Goal: Use online tool/utility: Utilize a website feature to perform a specific function

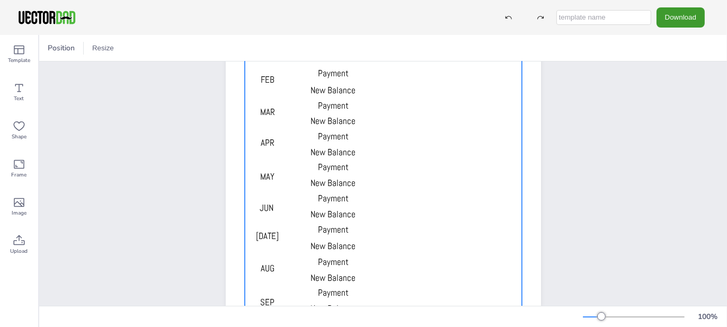
scroll to position [212, 0]
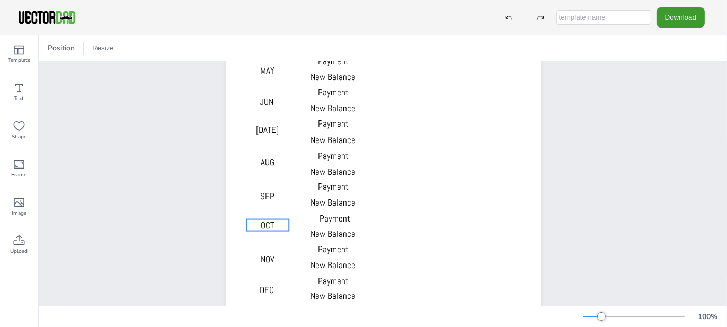
click at [272, 227] on span "OCT" at bounding box center [267, 225] width 13 height 12
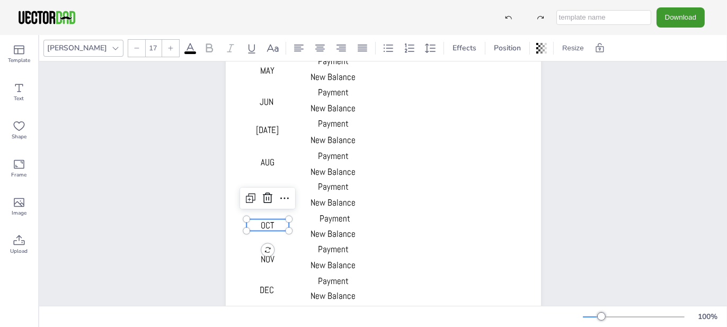
click at [685, 18] on button "Download" at bounding box center [681, 17] width 48 height 20
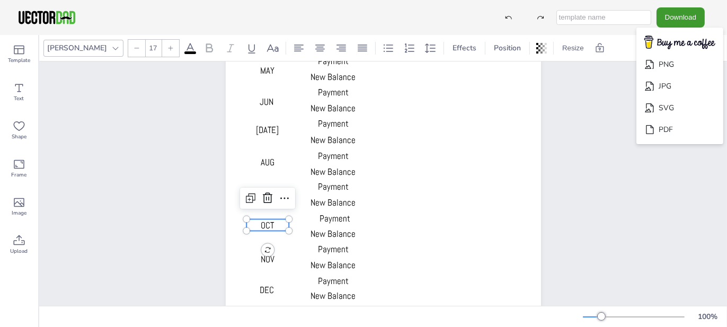
click at [621, 229] on div "DEBT 1 DEBT 2 DEBT 3 MONTH Starting Balance Payment New Balance Payment New Bal…" at bounding box center [383, 88] width 688 height 478
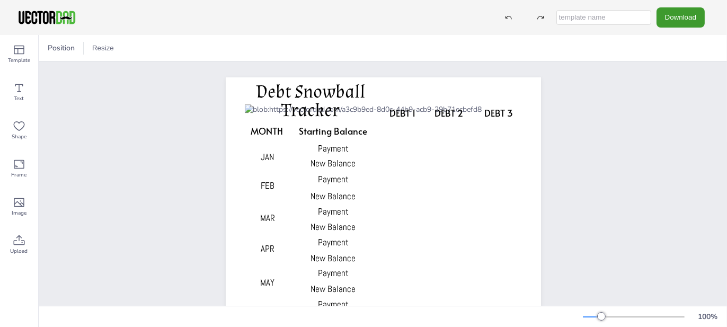
scroll to position [53, 0]
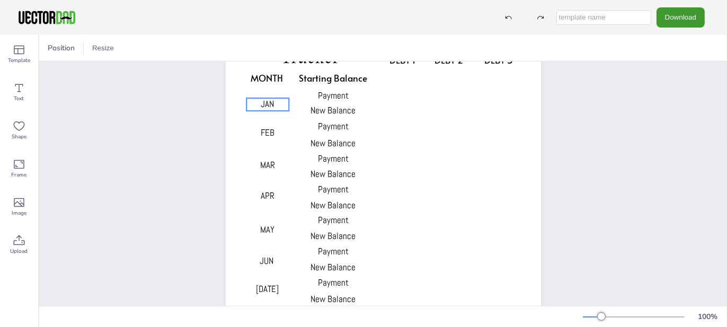
click at [253, 105] on p "JAN" at bounding box center [267, 104] width 42 height 13
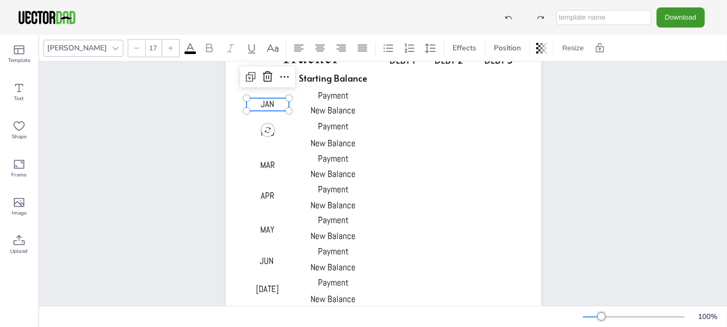
scroll to position [0, 0]
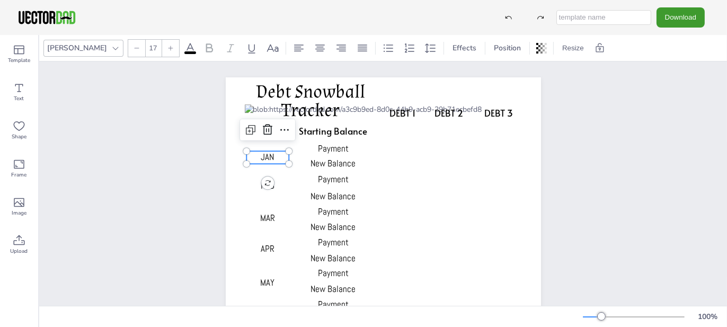
click at [262, 127] on icon at bounding box center [267, 129] width 13 height 13
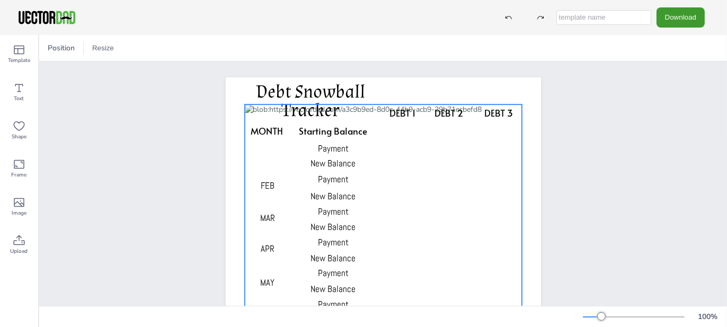
click at [265, 160] on div at bounding box center [382, 310] width 277 height 413
click at [262, 154] on div at bounding box center [382, 310] width 277 height 413
click at [512, 19] on icon at bounding box center [509, 17] width 6 height 3
click at [262, 153] on span "JAN" at bounding box center [267, 157] width 13 height 12
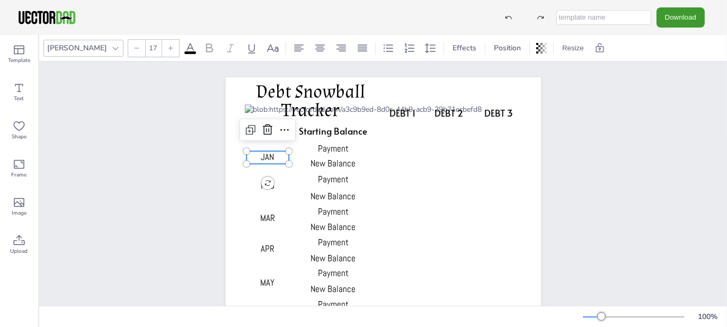
click at [273, 156] on p "JAN" at bounding box center [267, 157] width 42 height 13
click at [248, 131] on icon at bounding box center [249, 130] width 3 height 3
type input "--"
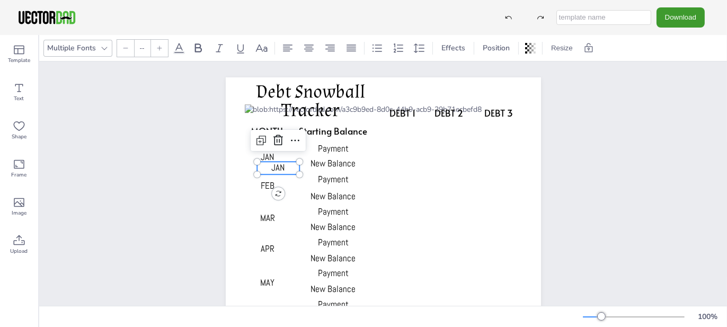
click at [273, 138] on icon at bounding box center [278, 140] width 13 height 13
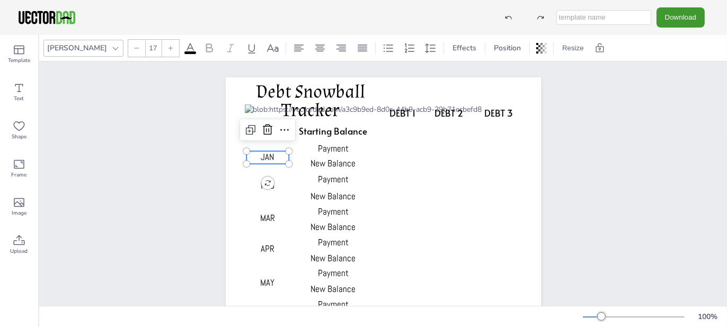
click at [274, 158] on p "JAN" at bounding box center [267, 157] width 42 height 13
click at [282, 134] on icon at bounding box center [284, 129] width 13 height 13
click at [678, 135] on div "DEBT 1 DEBT 2 DEBT 3 MONTH Starting Balance Payment New Balance Payment New Bal…" at bounding box center [383, 300] width 688 height 478
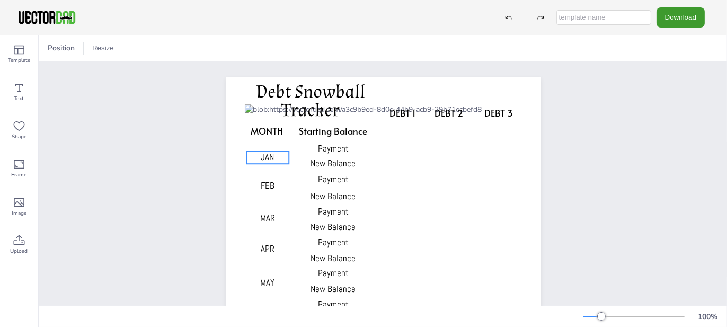
click at [267, 153] on span "JAN" at bounding box center [267, 157] width 13 height 12
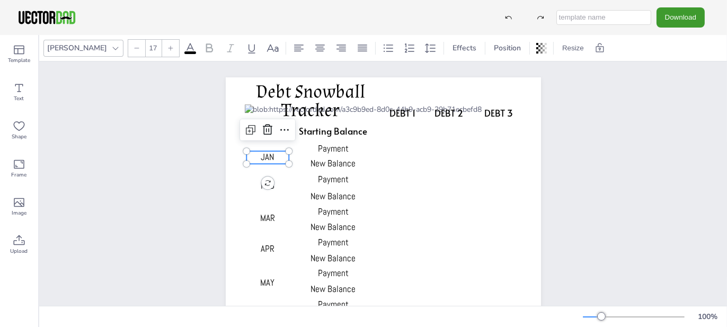
click at [266, 133] on icon at bounding box center [267, 129] width 13 height 13
click at [262, 186] on span "FEB" at bounding box center [268, 186] width 14 height 12
click at [265, 160] on icon at bounding box center [267, 158] width 13 height 13
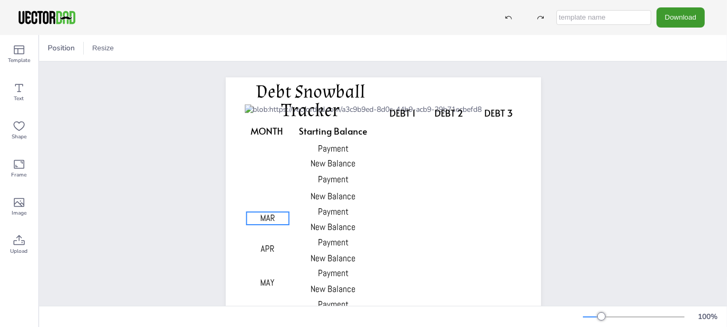
click at [263, 215] on span "MAR" at bounding box center [267, 218] width 15 height 12
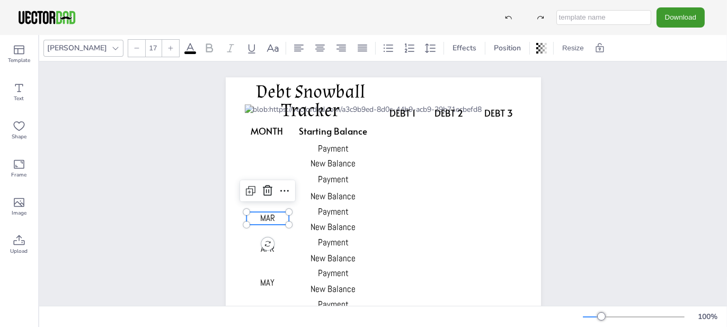
click at [263, 192] on icon at bounding box center [267, 190] width 13 height 13
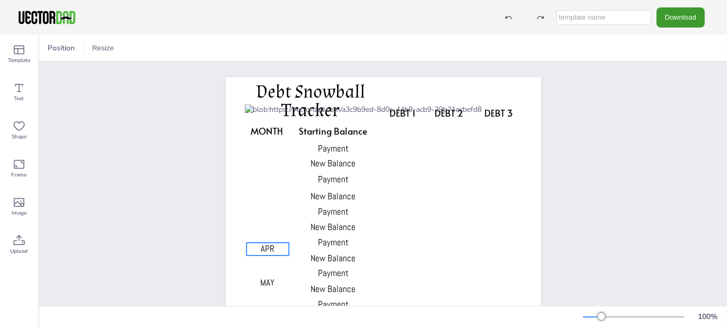
click at [263, 246] on span "APR" at bounding box center [268, 249] width 14 height 12
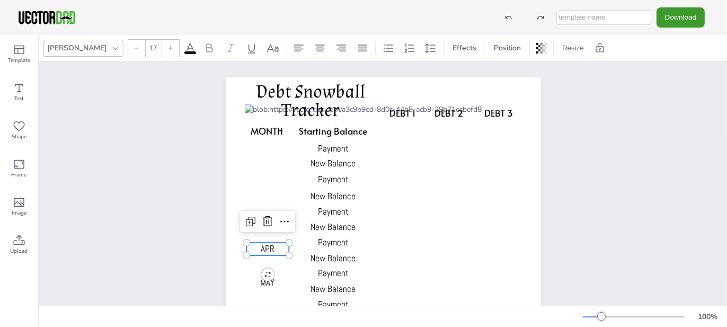
click at [264, 218] on icon at bounding box center [268, 221] width 10 height 11
click at [268, 286] on span "MAY" at bounding box center [269, 283] width 14 height 12
click at [264, 252] on icon at bounding box center [269, 255] width 13 height 13
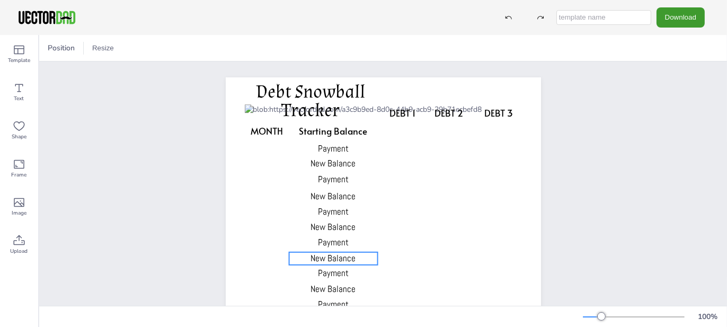
scroll to position [106, 0]
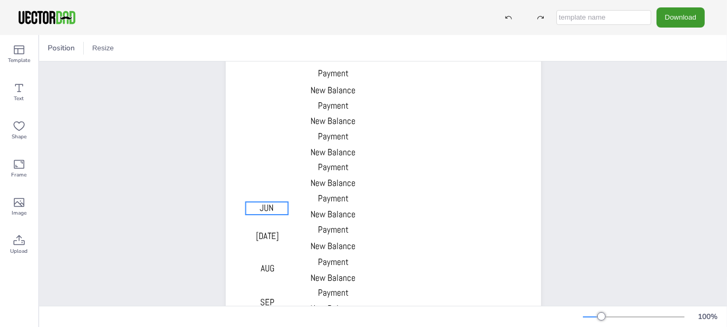
click at [261, 210] on span "JUN" at bounding box center [267, 208] width 14 height 12
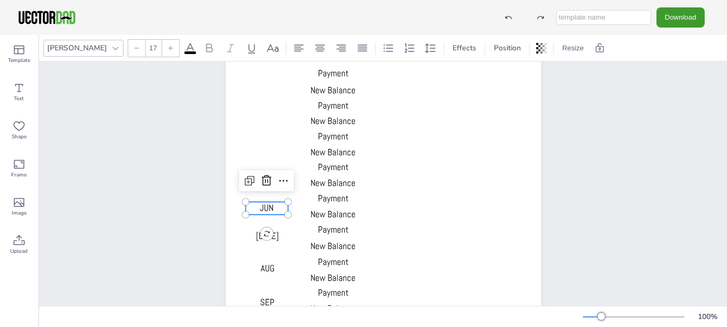
click at [260, 178] on icon at bounding box center [266, 180] width 13 height 13
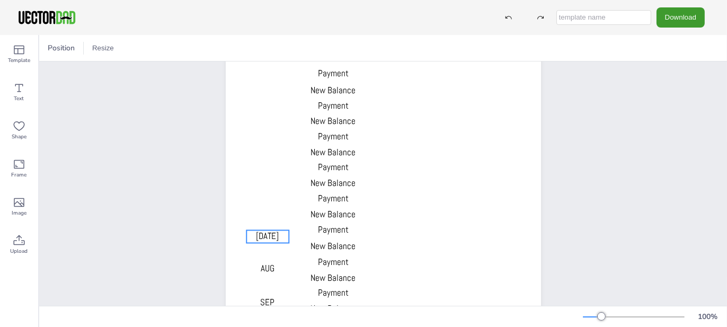
click at [264, 239] on span "[DATE]" at bounding box center [267, 237] width 23 height 12
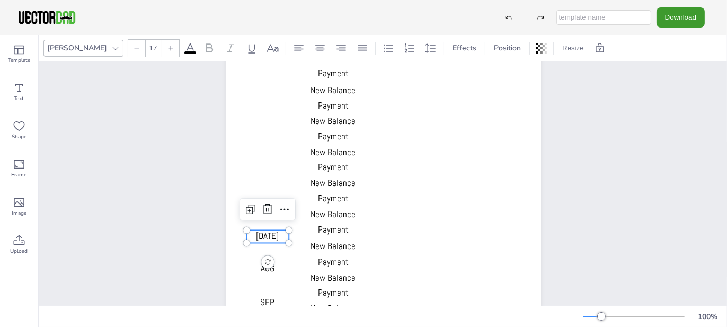
click at [268, 205] on icon at bounding box center [267, 209] width 13 height 13
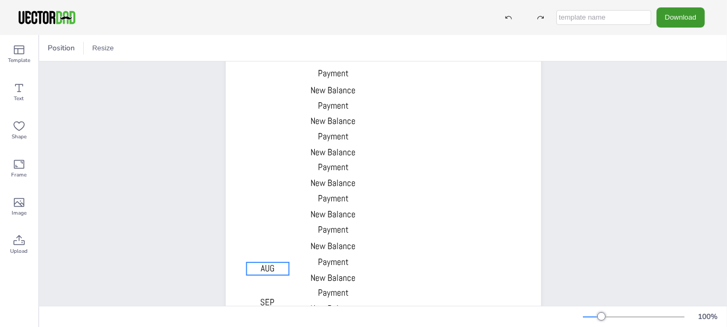
click at [271, 266] on span "AUG" at bounding box center [268, 268] width 14 height 12
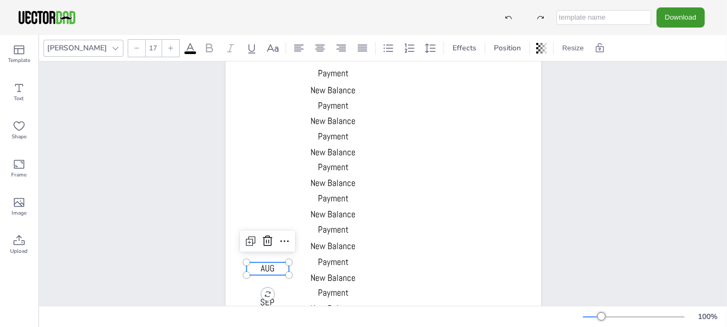
click at [263, 245] on icon at bounding box center [268, 241] width 10 height 11
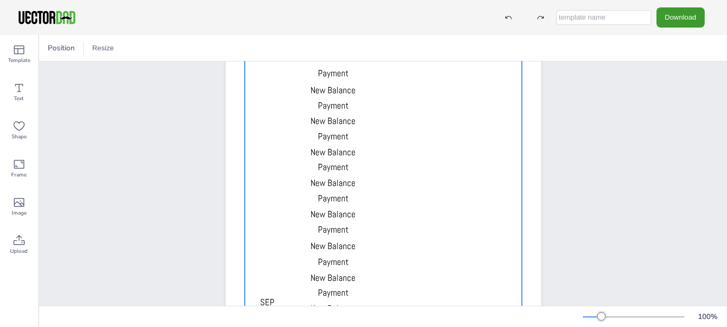
scroll to position [159, 0]
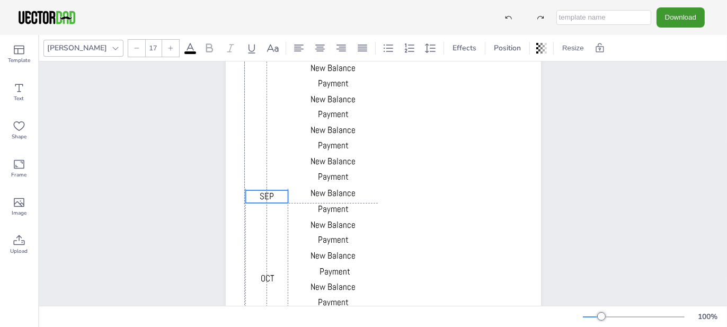
drag, startPoint x: 262, startPoint y: 246, endPoint x: 260, endPoint y: 189, distance: 57.8
click at [260, 190] on span "SEP" at bounding box center [267, 196] width 14 height 12
click at [511, 18] on icon at bounding box center [508, 17] width 7 height 7
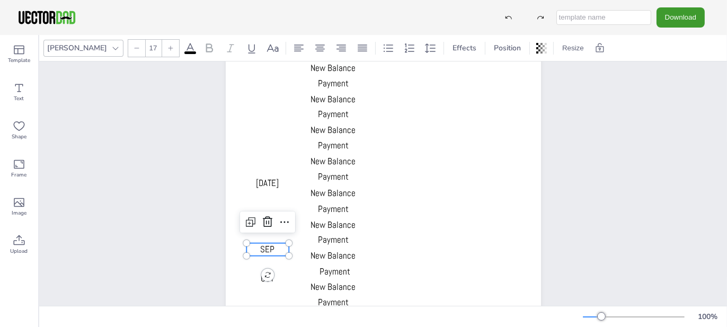
click at [511, 18] on icon at bounding box center [508, 17] width 7 height 7
click at [510, 18] on icon at bounding box center [509, 17] width 6 height 3
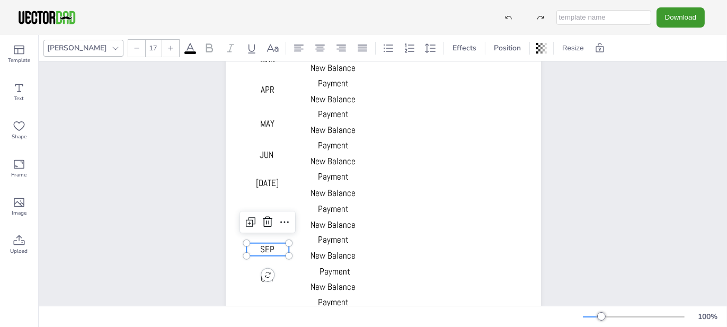
click at [510, 18] on icon at bounding box center [509, 17] width 6 height 3
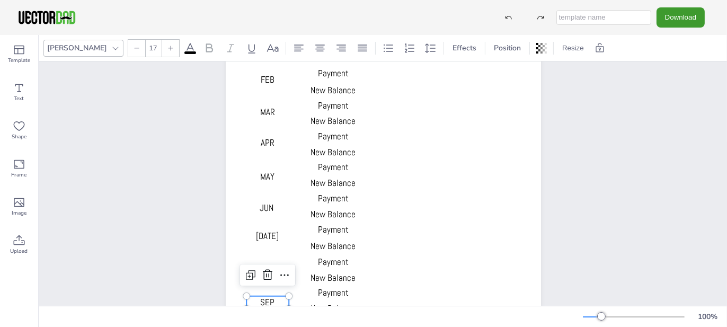
click at [608, 233] on div "DEBT 1 DEBT 2 DEBT 3 MONTH Starting Balance Payment New Balance Payment New Bal…" at bounding box center [383, 194] width 688 height 478
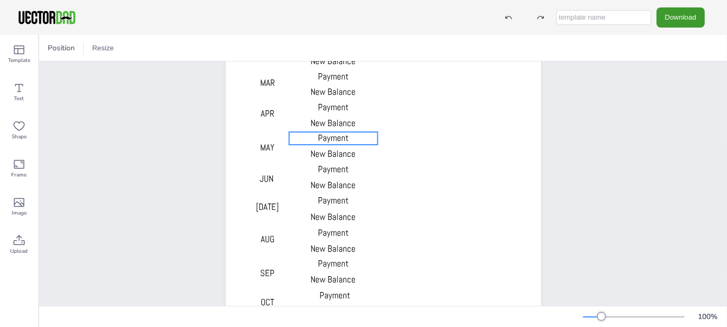
scroll to position [82, 0]
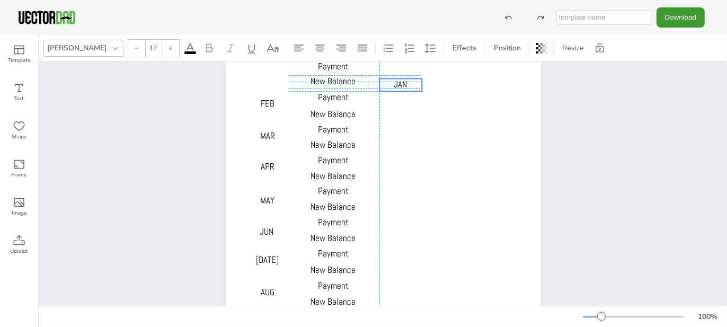
drag, startPoint x: 267, startPoint y: 75, endPoint x: 399, endPoint y: 83, distance: 131.7
click at [399, 83] on span "JAN" at bounding box center [400, 84] width 13 height 12
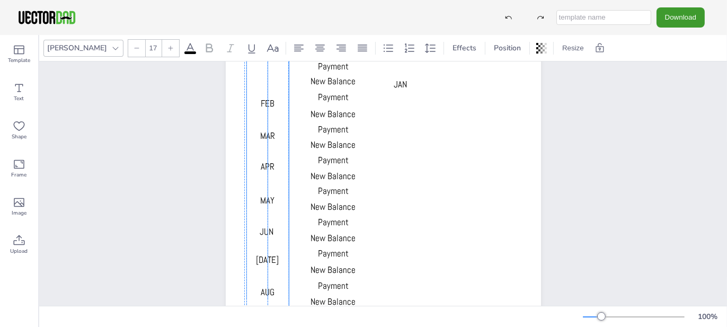
scroll to position [0, 0]
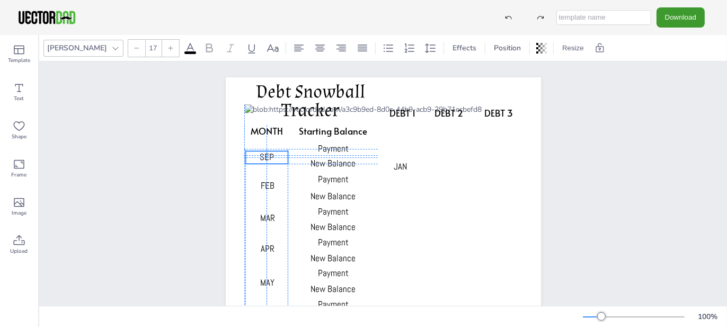
drag, startPoint x: 263, startPoint y: 218, endPoint x: 261, endPoint y: 154, distance: 64.2
click at [261, 154] on span "SEP" at bounding box center [267, 157] width 14 height 12
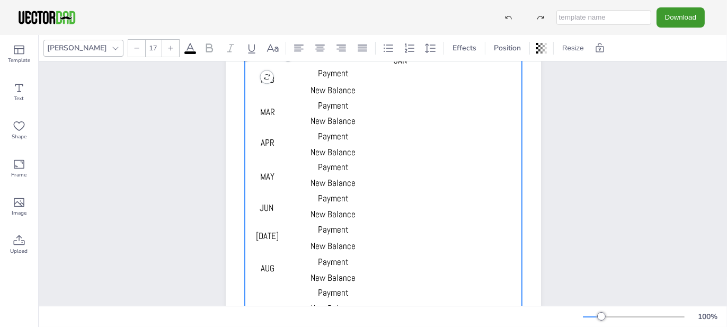
scroll to position [241, 0]
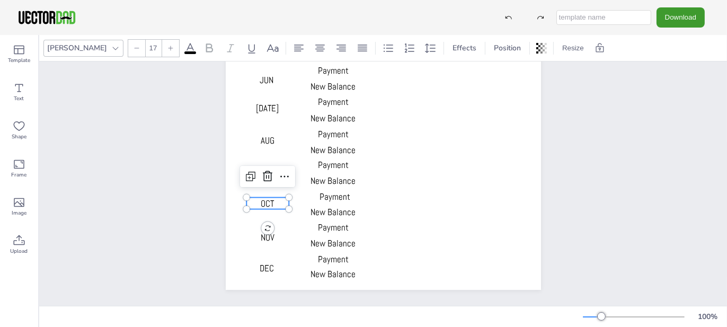
click at [267, 198] on span "OCT" at bounding box center [267, 204] width 13 height 12
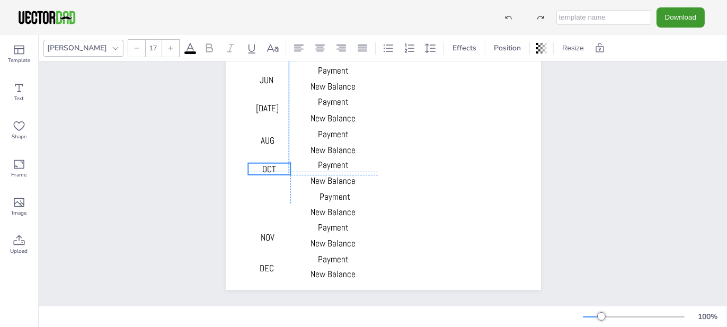
drag, startPoint x: 267, startPoint y: 198, endPoint x: 269, endPoint y: 162, distance: 36.1
click at [269, 163] on span "OCT" at bounding box center [268, 169] width 13 height 12
drag, startPoint x: 269, startPoint y: 228, endPoint x: 281, endPoint y: 251, distance: 26.1
click at [269, 195] on span "NOV" at bounding box center [269, 201] width 14 height 12
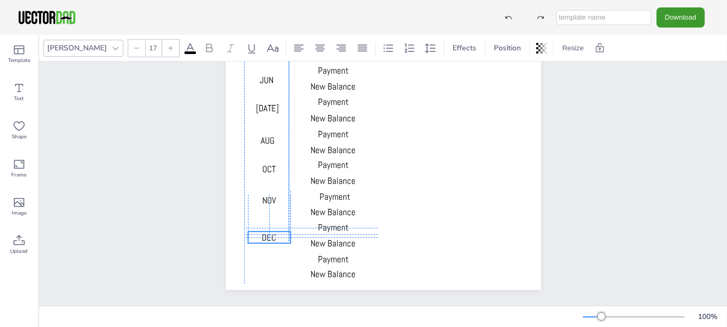
drag, startPoint x: 270, startPoint y: 257, endPoint x: 270, endPoint y: 223, distance: 33.4
click at [270, 232] on span "DEC" at bounding box center [269, 238] width 14 height 12
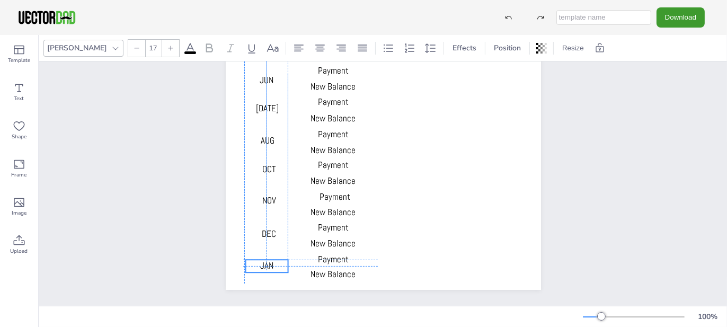
drag, startPoint x: 393, startPoint y: 165, endPoint x: 257, endPoint y: 254, distance: 162.7
click at [260, 260] on span "JAN" at bounding box center [266, 266] width 13 height 12
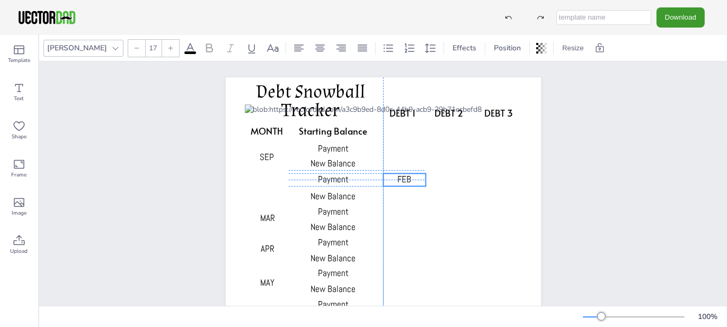
drag, startPoint x: 271, startPoint y: 188, endPoint x: 401, endPoint y: 178, distance: 130.2
click at [401, 178] on span "FEB" at bounding box center [405, 179] width 14 height 12
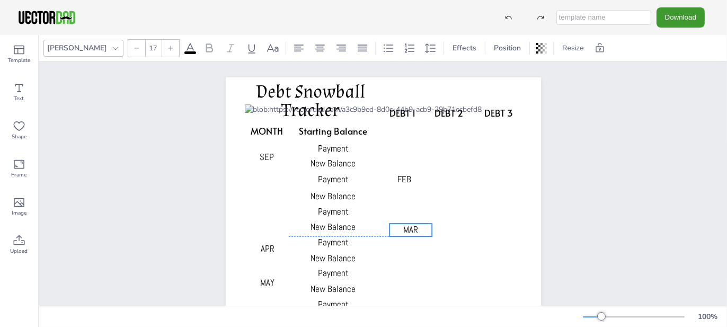
drag, startPoint x: 262, startPoint y: 217, endPoint x: 405, endPoint y: 227, distance: 143.5
click at [405, 227] on span "MAR" at bounding box center [410, 230] width 15 height 12
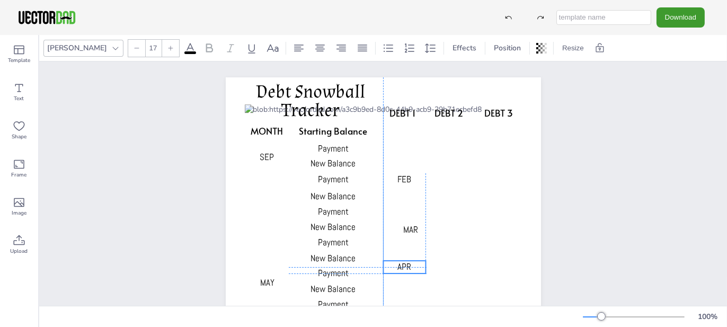
drag, startPoint x: 308, startPoint y: 262, endPoint x: 365, endPoint y: 266, distance: 57.4
click at [402, 270] on span "APR" at bounding box center [405, 267] width 14 height 12
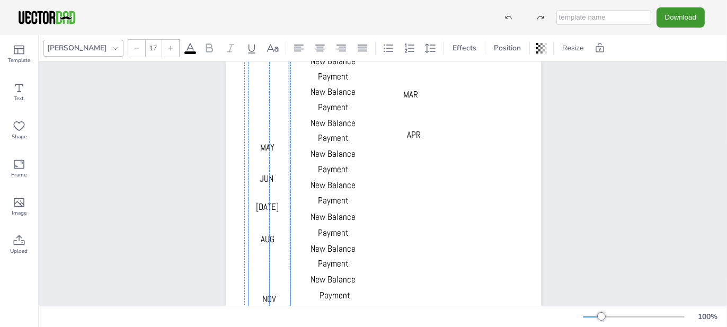
scroll to position [29, 0]
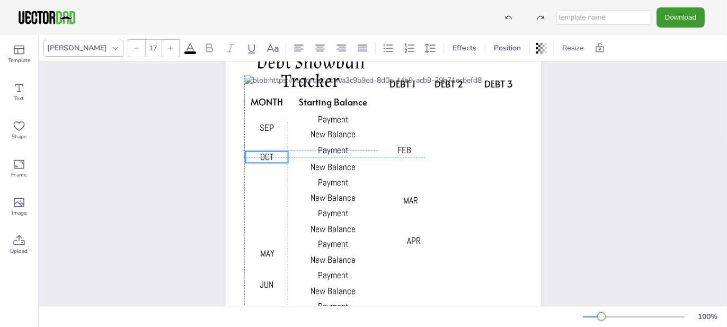
drag, startPoint x: 261, startPoint y: 165, endPoint x: 256, endPoint y: 160, distance: 7.1
click at [260, 160] on span "OCT" at bounding box center [266, 157] width 13 height 12
drag, startPoint x: 267, startPoint y: 243, endPoint x: 262, endPoint y: 186, distance: 57.4
click at [262, 186] on span "NOV" at bounding box center [267, 189] width 14 height 12
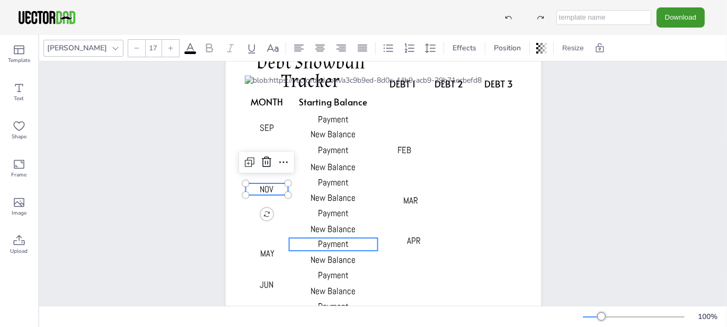
click at [303, 242] on p "Payment" at bounding box center [333, 244] width 89 height 13
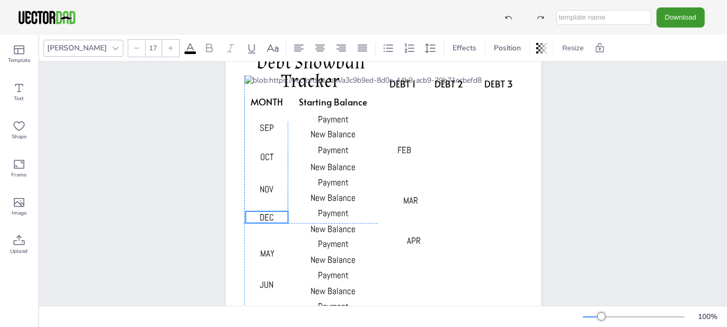
drag, startPoint x: 269, startPoint y: 276, endPoint x: 264, endPoint y: 214, distance: 62.7
click at [264, 214] on span "DEC" at bounding box center [267, 217] width 14 height 12
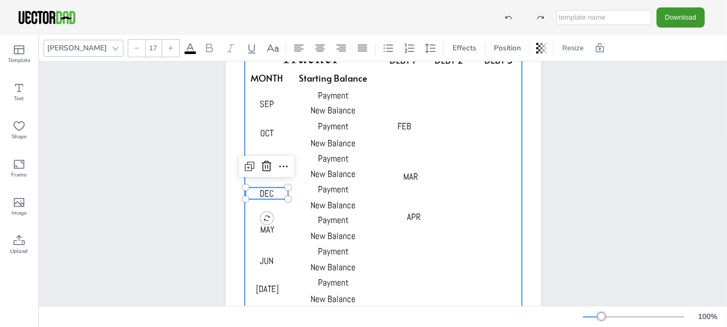
scroll to position [106, 0]
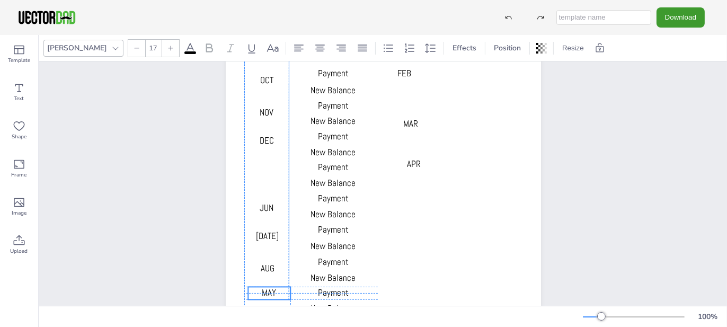
drag, startPoint x: 265, startPoint y: 177, endPoint x: 265, endPoint y: 294, distance: 116.6
click at [265, 294] on span "MAY" at bounding box center [269, 293] width 14 height 12
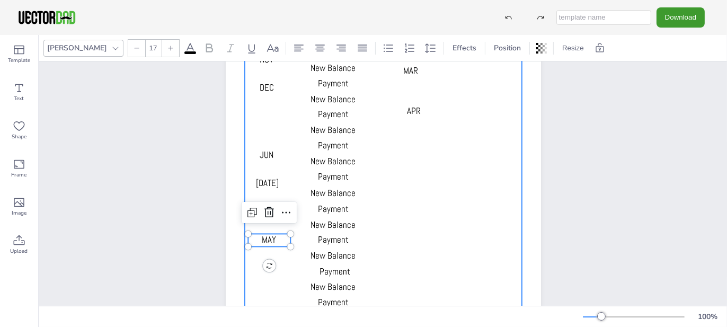
scroll to position [241, 0]
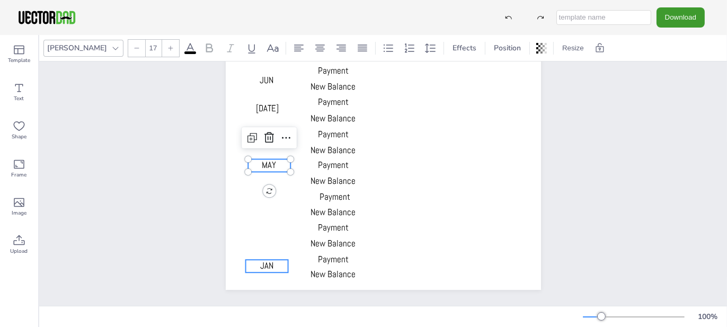
type input "17"
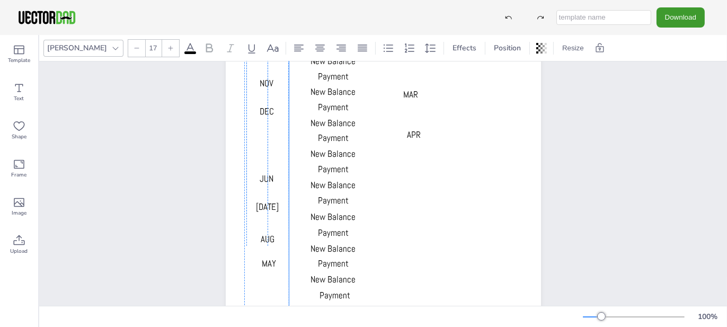
scroll to position [29, 0]
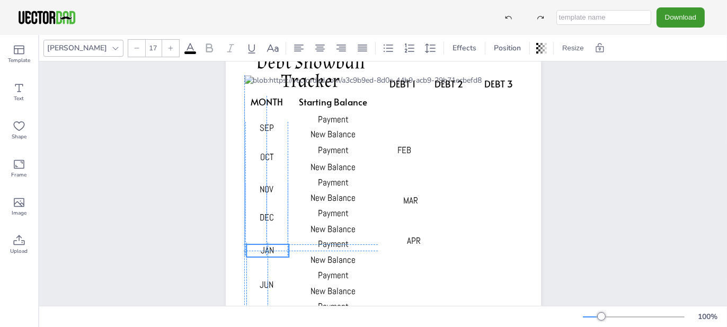
drag, startPoint x: 264, startPoint y: 258, endPoint x: 263, endPoint y: 249, distance: 9.7
click at [263, 249] on span "JAN" at bounding box center [267, 250] width 13 height 12
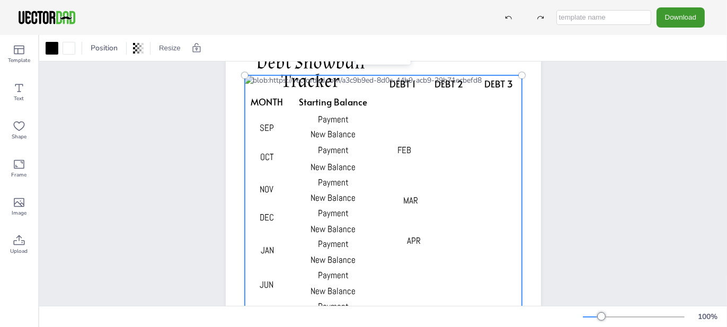
click at [388, 277] on div at bounding box center [382, 281] width 277 height 413
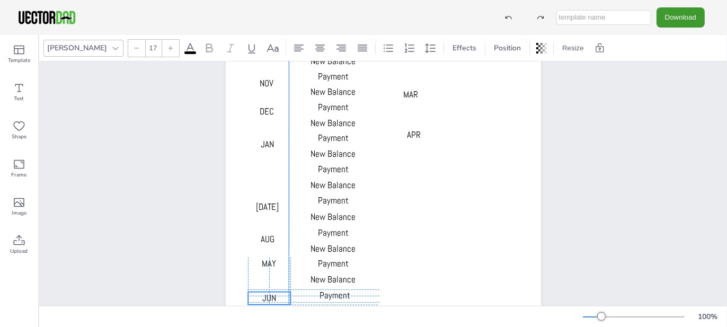
drag, startPoint x: 265, startPoint y: 182, endPoint x: 267, endPoint y: 301, distance: 118.2
click at [267, 301] on div "DEBT 1 DEBT 2 DEBT 3 MONTH Starting Balance Payment New Balance Payment New Bal…" at bounding box center [383, 183] width 688 height 244
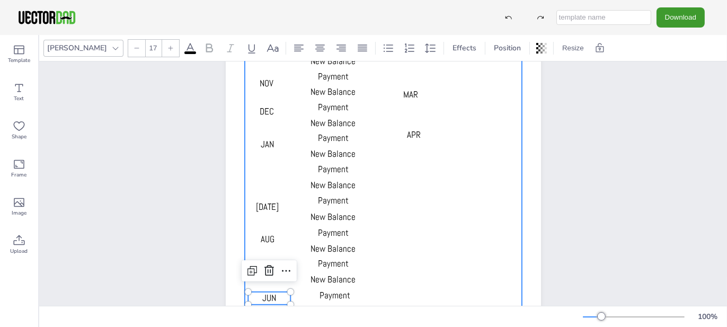
scroll to position [29, 0]
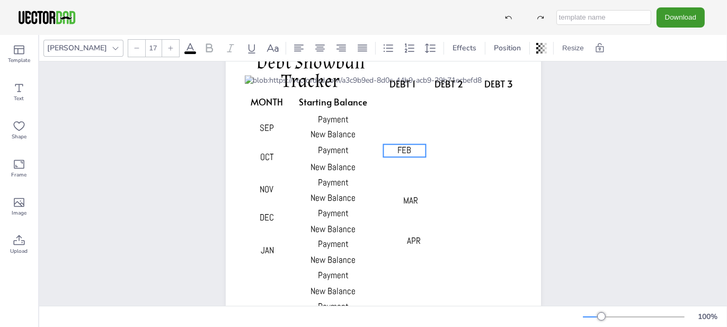
type input "17"
drag, startPoint x: 397, startPoint y: 146, endPoint x: 257, endPoint y: 280, distance: 194.6
click at [259, 280] on span "FEB" at bounding box center [266, 285] width 14 height 12
click at [560, 188] on div "DEBT 1 DEBT 2 DEBT 3 MONTH Starting Balance Payment New Balance Payment New Bal…" at bounding box center [383, 271] width 407 height 478
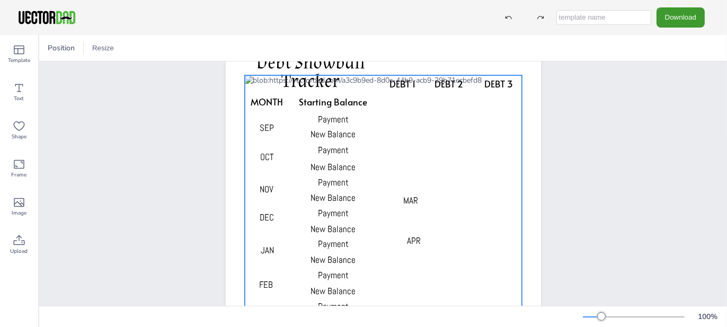
scroll to position [135, 0]
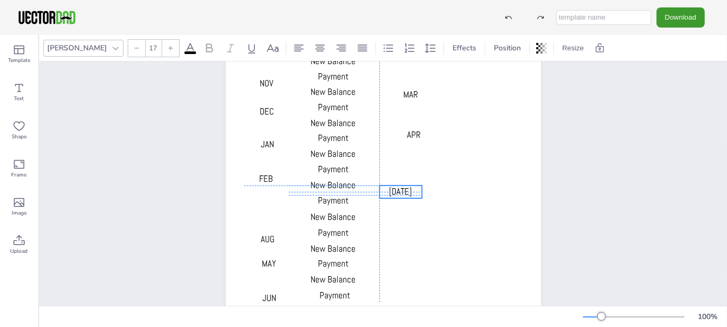
drag, startPoint x: 265, startPoint y: 200, endPoint x: 396, endPoint y: 183, distance: 132.5
type input "17"
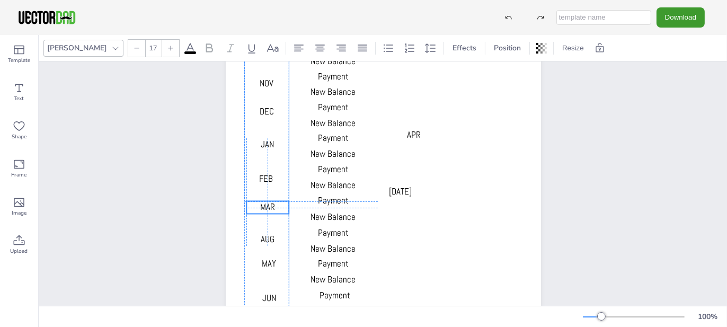
drag, startPoint x: 407, startPoint y: 93, endPoint x: 262, endPoint y: 206, distance: 183.4
click at [262, 206] on span "MAR" at bounding box center [267, 207] width 15 height 12
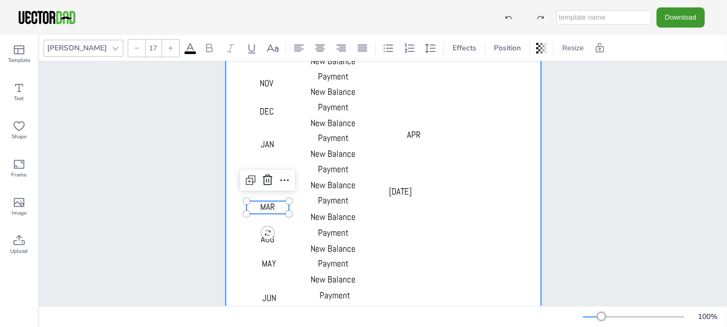
click at [636, 171] on div "DEBT 1 DEBT 2 DEBT 3 MONTH Starting Balance Payment New Balance Payment New Bal…" at bounding box center [383, 165] width 688 height 478
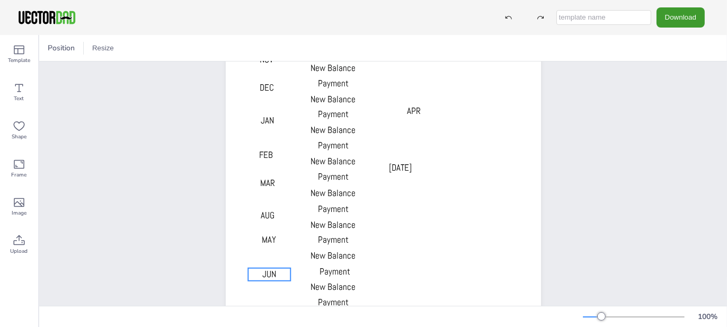
scroll to position [241, 0]
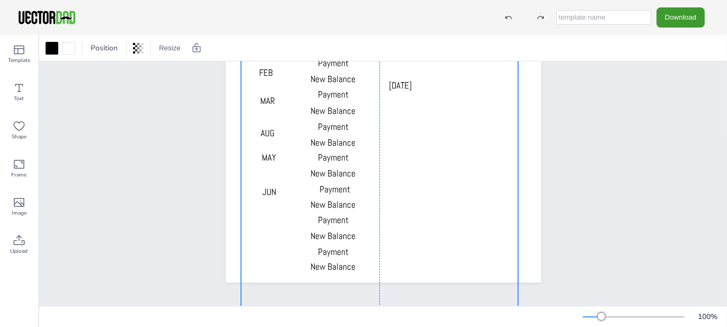
drag, startPoint x: 400, startPoint y: 78, endPoint x: 396, endPoint y: 152, distance: 73.8
click at [396, 152] on div at bounding box center [379, 145] width 277 height 413
click at [507, 20] on div at bounding box center [508, 17] width 19 height 19
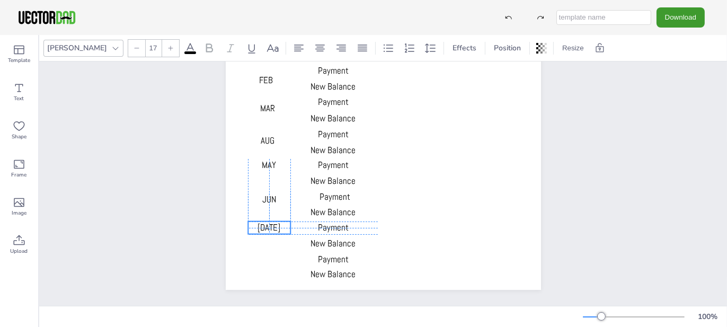
drag, startPoint x: 400, startPoint y: 84, endPoint x: 268, endPoint y: 219, distance: 188.9
click at [269, 222] on span "[DATE]" at bounding box center [269, 228] width 23 height 12
click at [268, 222] on span "[DATE]" at bounding box center [269, 228] width 23 height 12
click at [267, 222] on span "[DATE]" at bounding box center [269, 228] width 23 height 12
click at [262, 229] on p "[DATE]" at bounding box center [269, 231] width 42 height 13
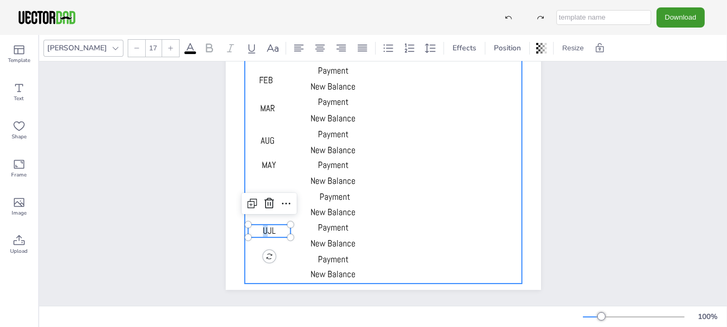
click at [260, 231] on div at bounding box center [382, 77] width 277 height 413
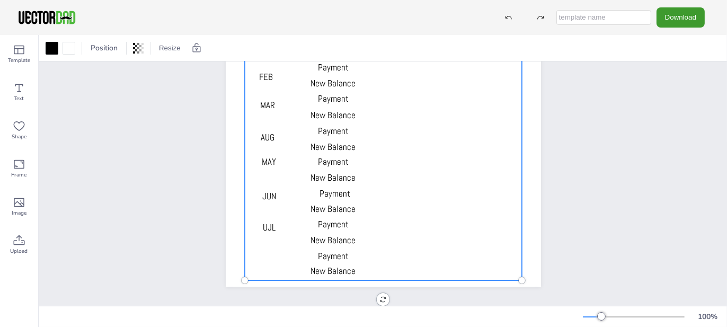
click at [516, 17] on div at bounding box center [508, 17] width 19 height 19
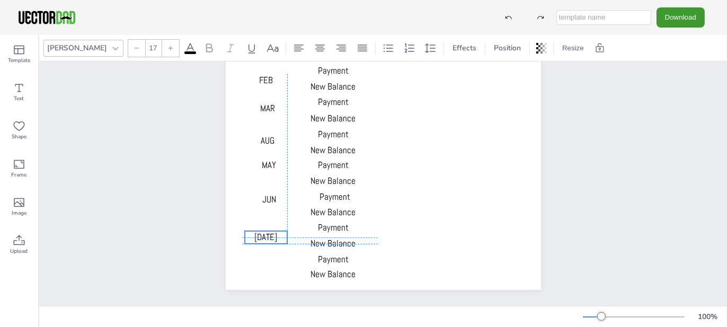
drag, startPoint x: 266, startPoint y: 222, endPoint x: 260, endPoint y: 228, distance: 8.6
click at [260, 231] on span "[DATE]" at bounding box center [265, 237] width 23 height 12
type input "17"
drag, startPoint x: 272, startPoint y: 132, endPoint x: 264, endPoint y: 264, distance: 132.7
click at [260, 259] on span "AUG" at bounding box center [253, 253] width 14 height 12
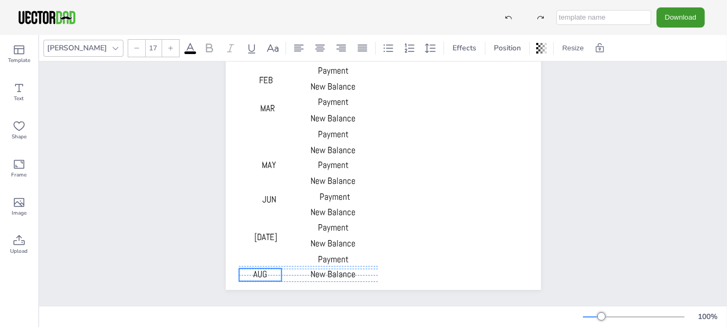
click at [258, 283] on div "DEBT 1 DEBT 2 DEBT 3 MONTH Starting Balance Payment New Balance Payment New Bal…" at bounding box center [383, 66] width 347 height 478
drag, startPoint x: 260, startPoint y: 263, endPoint x: 264, endPoint y: 255, distance: 9.0
click at [264, 262] on p "AUG" at bounding box center [266, 268] width 42 height 13
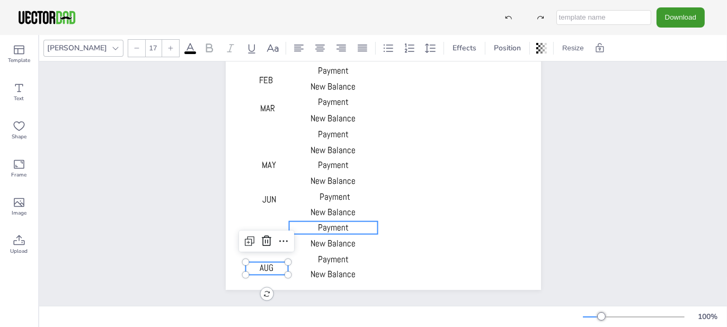
scroll to position [188, 0]
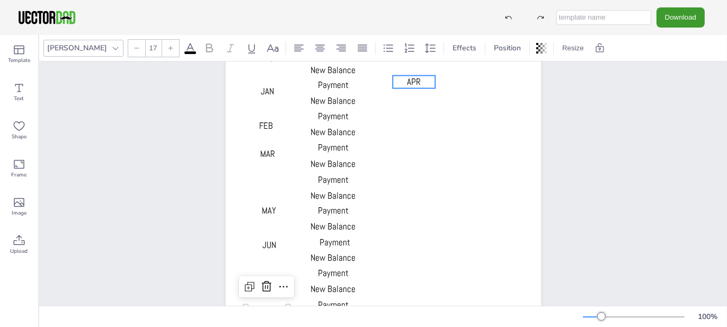
type input "17"
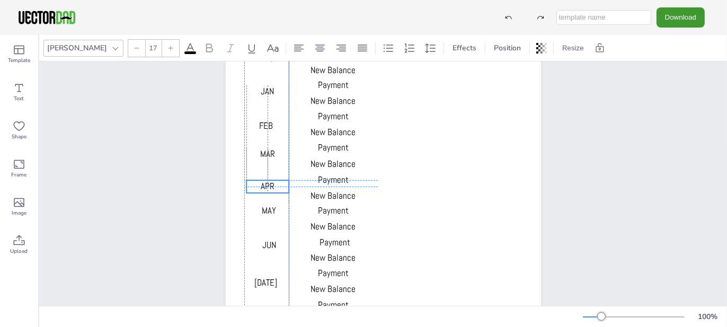
drag, startPoint x: 405, startPoint y: 81, endPoint x: 258, endPoint y: 184, distance: 179.7
click at [261, 184] on span "APR" at bounding box center [268, 186] width 14 height 12
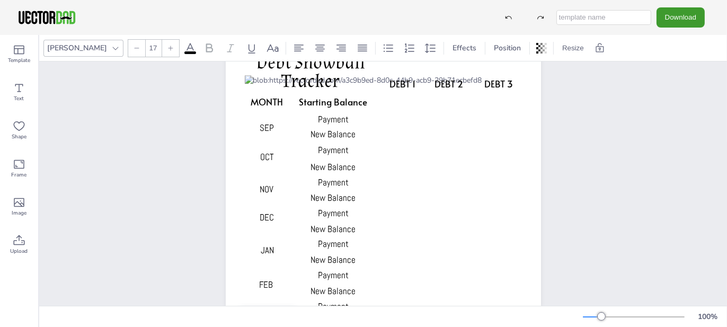
scroll to position [0, 0]
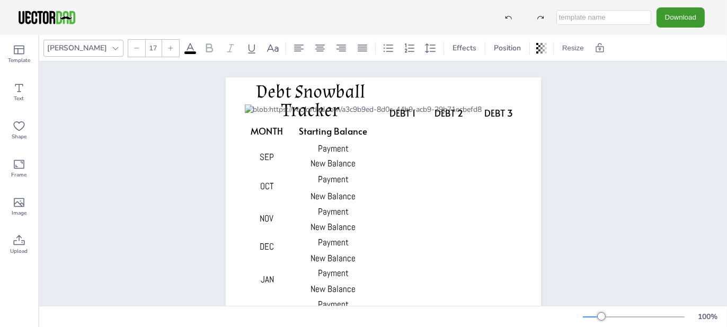
drag, startPoint x: 694, startPoint y: 158, endPoint x: 697, endPoint y: 22, distance: 136.8
click at [697, 21] on button "Download" at bounding box center [681, 17] width 48 height 20
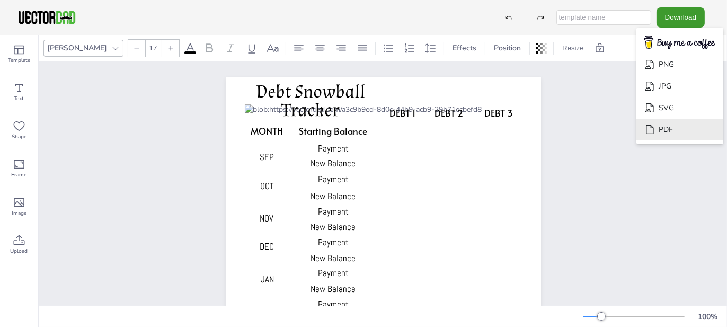
click at [676, 121] on li "PDF" at bounding box center [680, 130] width 87 height 22
